Goal: Information Seeking & Learning: Learn about a topic

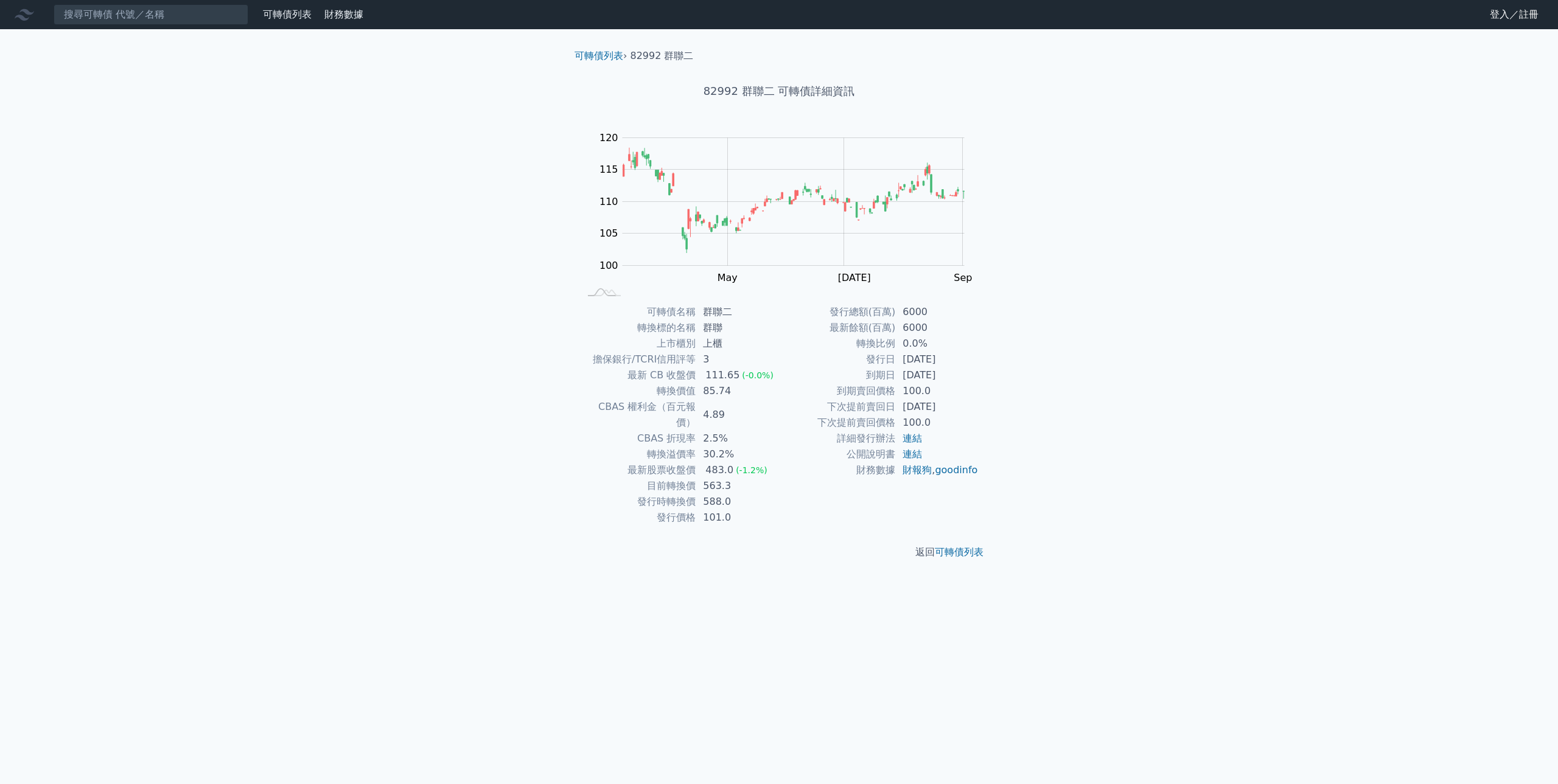
click at [790, 478] on td "財務數據" at bounding box center [837, 470] width 116 height 15
click at [744, 494] on td "588.0" at bounding box center [737, 501] width 83 height 15
click at [602, 55] on link "可轉債列表" at bounding box center [599, 55] width 49 height 11
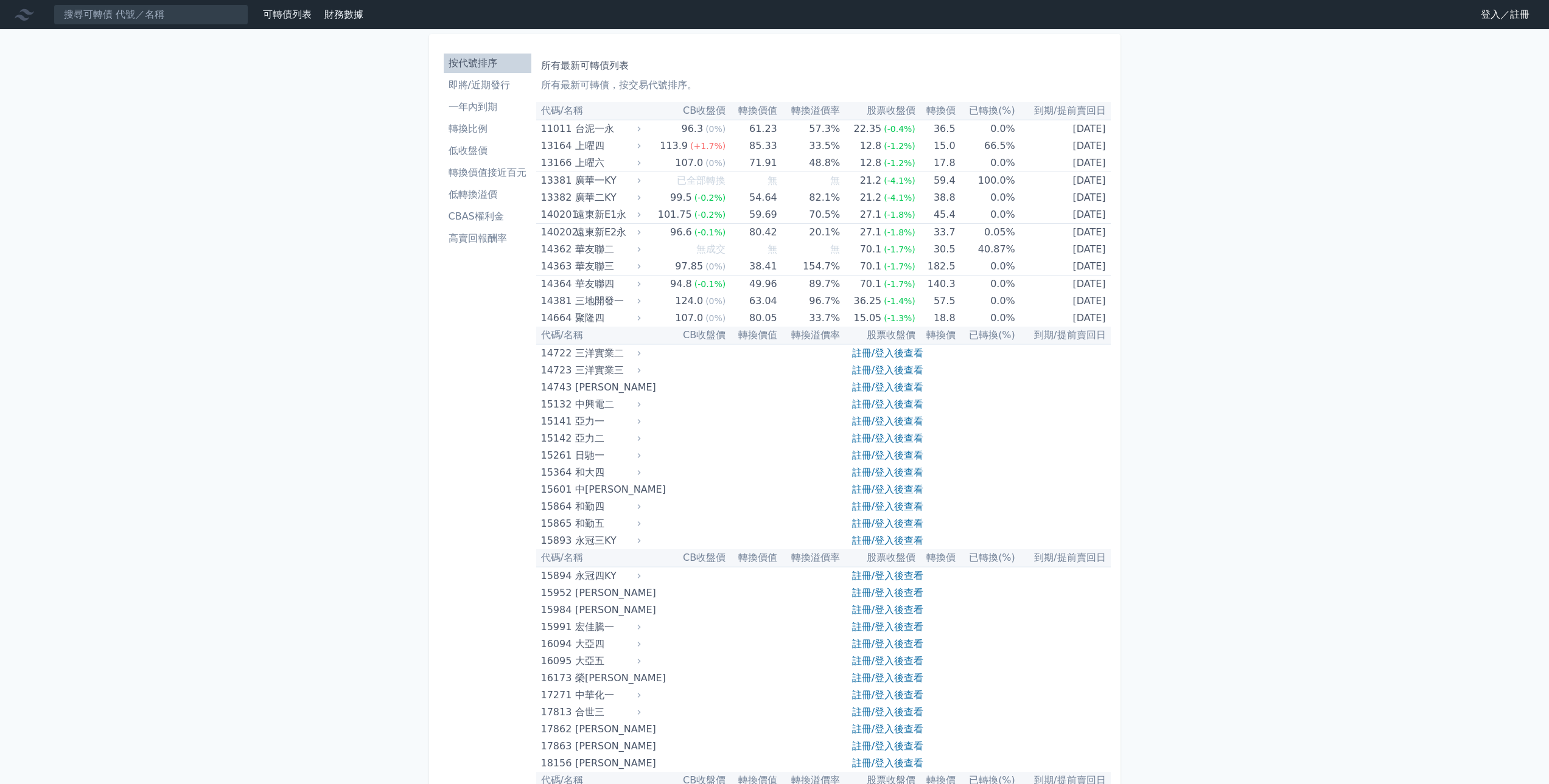
click at [497, 80] on li "即將/近期發行" at bounding box center [487, 85] width 88 height 15
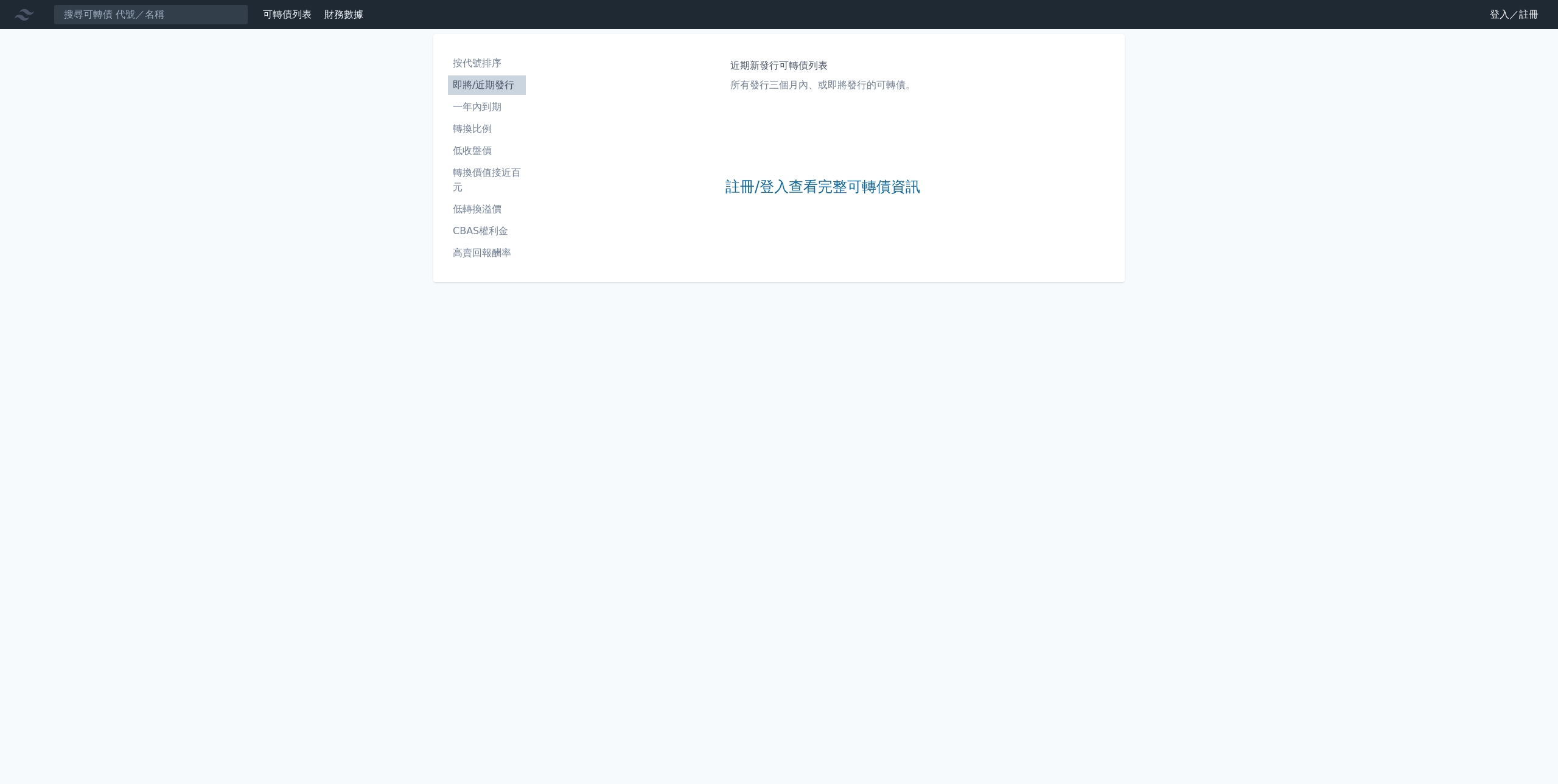
click at [483, 101] on li "一年內到期" at bounding box center [486, 106] width 78 height 15
click at [483, 63] on li "按代號排序" at bounding box center [486, 63] width 78 height 15
